Goal: Information Seeking & Learning: Learn about a topic

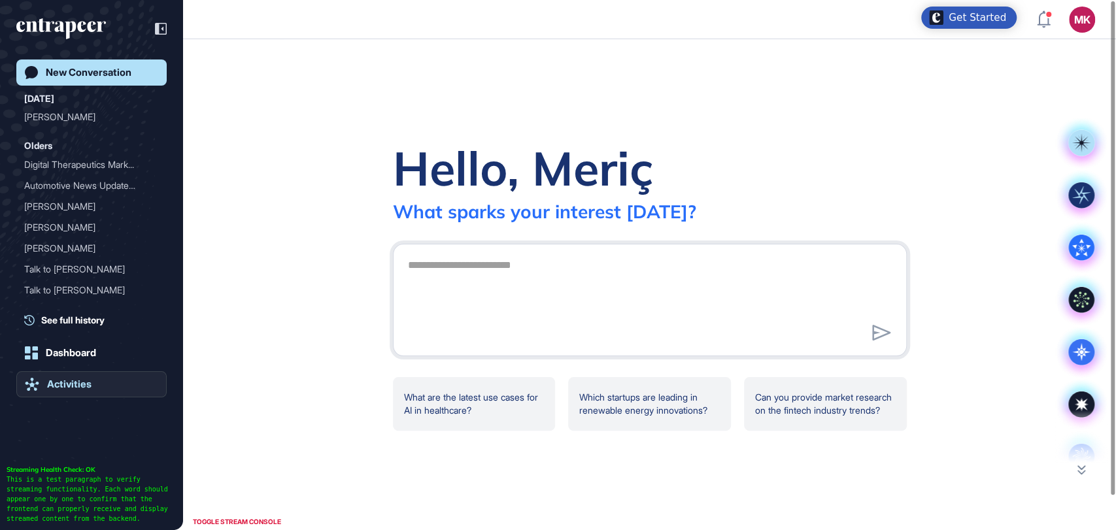
click at [72, 380] on div "Activities" at bounding box center [69, 385] width 44 height 12
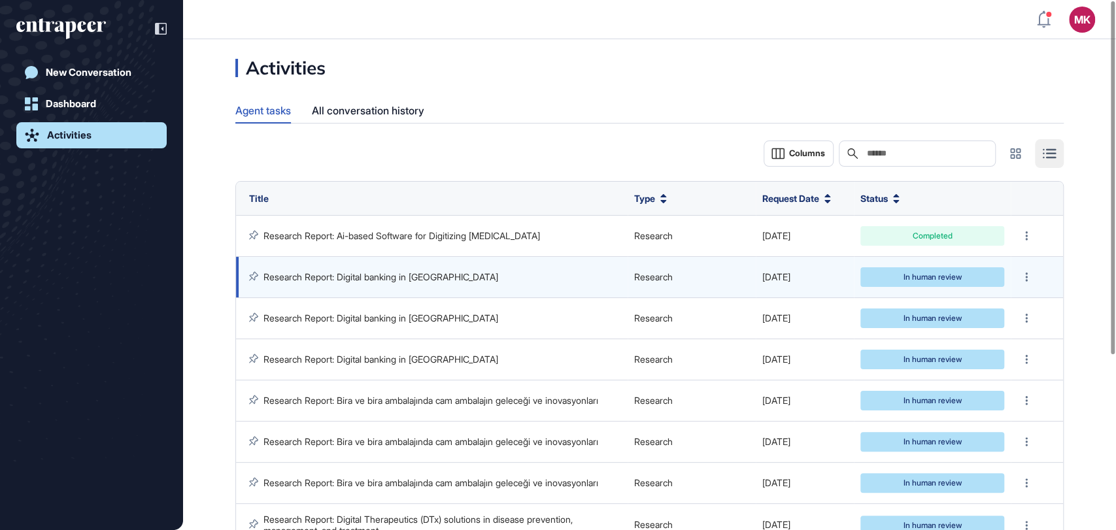
click at [381, 277] on link "Research Report: Digital banking in [GEOGRAPHIC_DATA]" at bounding box center [381, 276] width 235 height 11
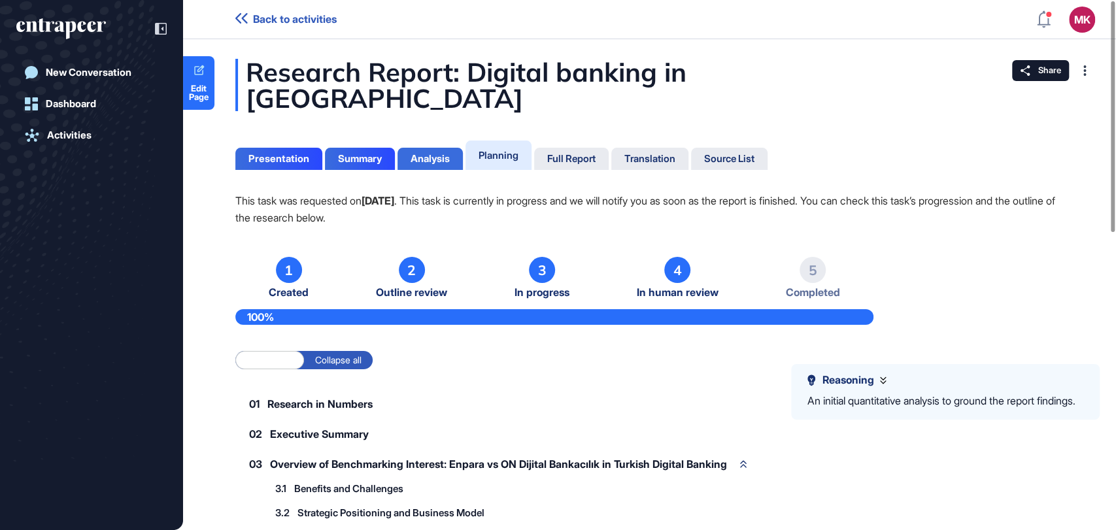
click at [444, 153] on div "Analysis" at bounding box center [430, 159] width 39 height 12
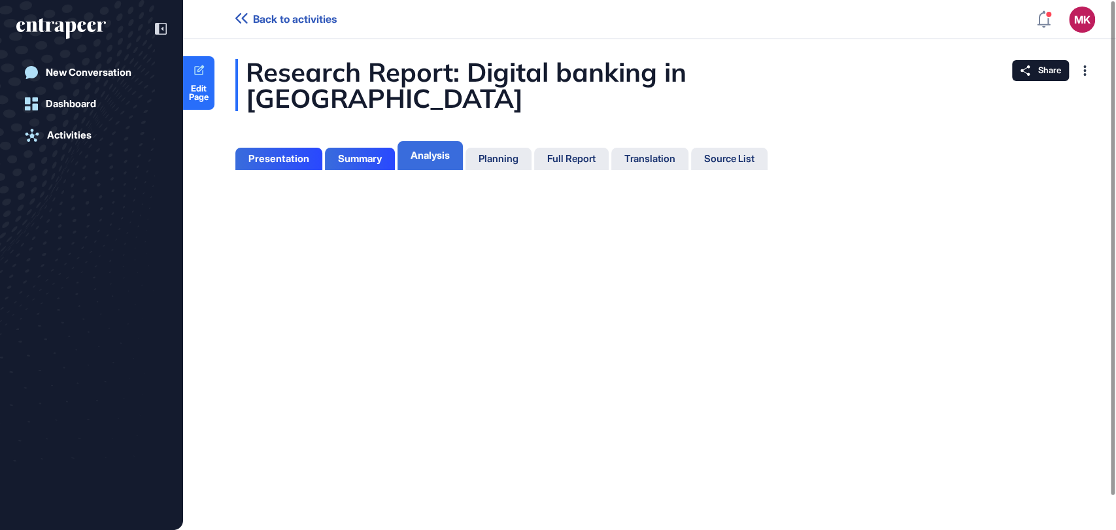
scroll to position [5, 0]
